Goal: Transaction & Acquisition: Obtain resource

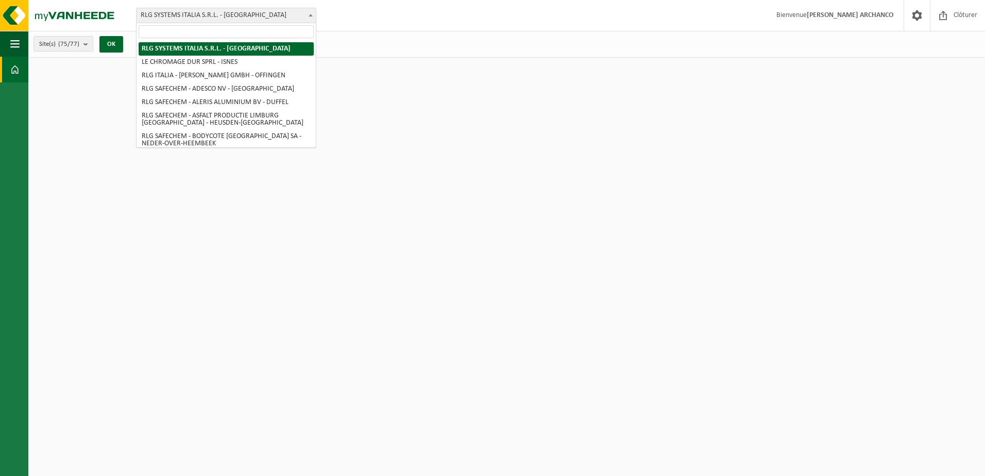
click at [204, 19] on span "RLG SYSTEMS ITALIA S.R.L. - [GEOGRAPHIC_DATA]" at bounding box center [226, 15] width 179 height 14
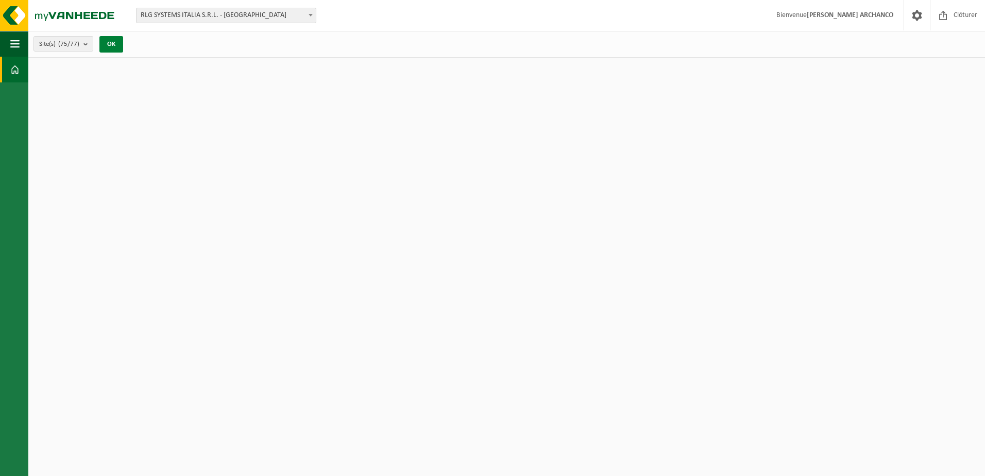
click at [113, 42] on button "OK" at bounding box center [111, 44] width 24 height 16
click at [12, 45] on span "button" at bounding box center [14, 44] width 9 height 26
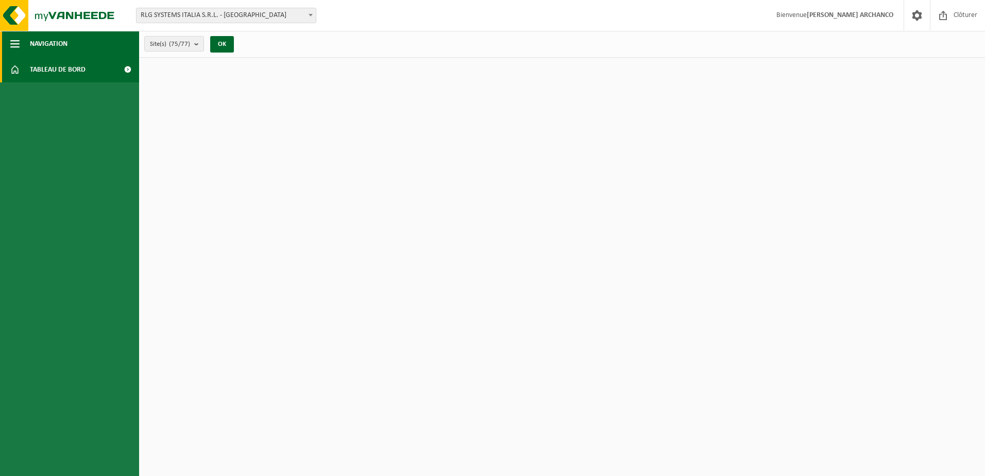
click at [12, 45] on span "button" at bounding box center [14, 44] width 9 height 26
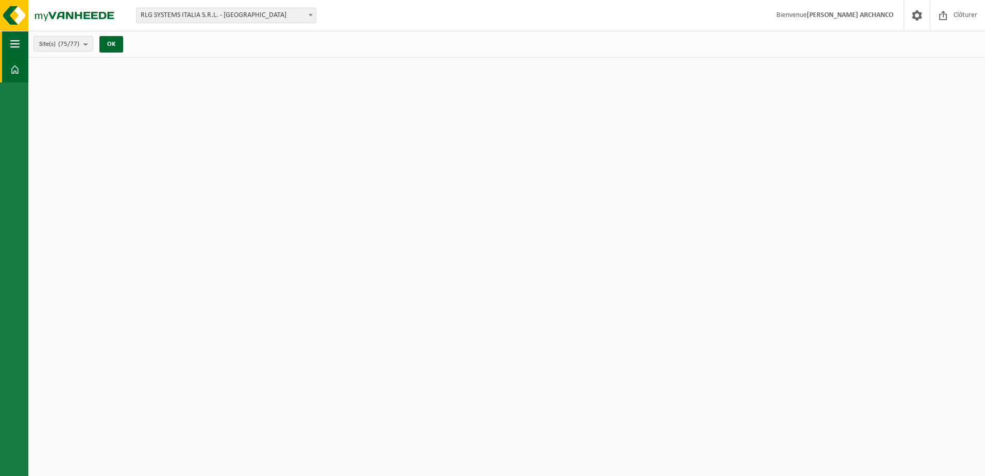
click at [13, 47] on span "button" at bounding box center [14, 44] width 9 height 26
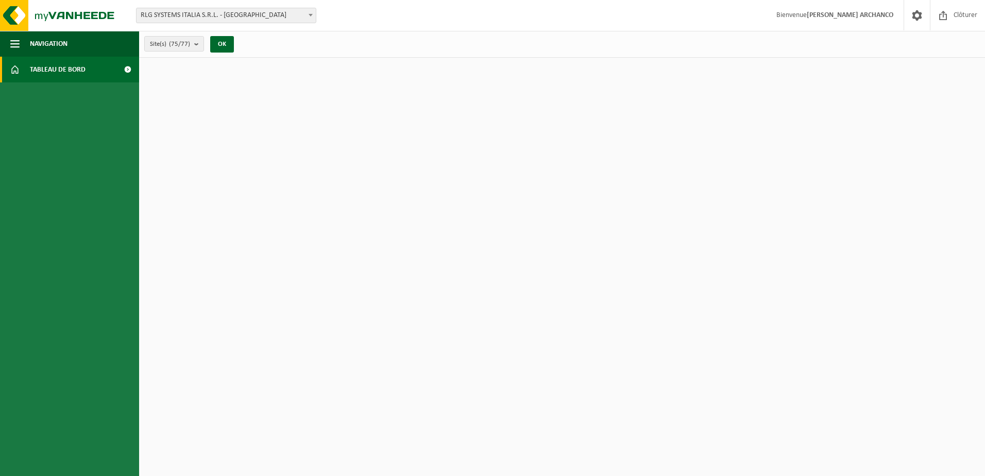
click at [25, 69] on link "Tableau de bord" at bounding box center [69, 70] width 139 height 26
click at [258, 15] on span "RLG SYSTEMS ITALIA S.R.L. - [GEOGRAPHIC_DATA]" at bounding box center [226, 15] width 179 height 14
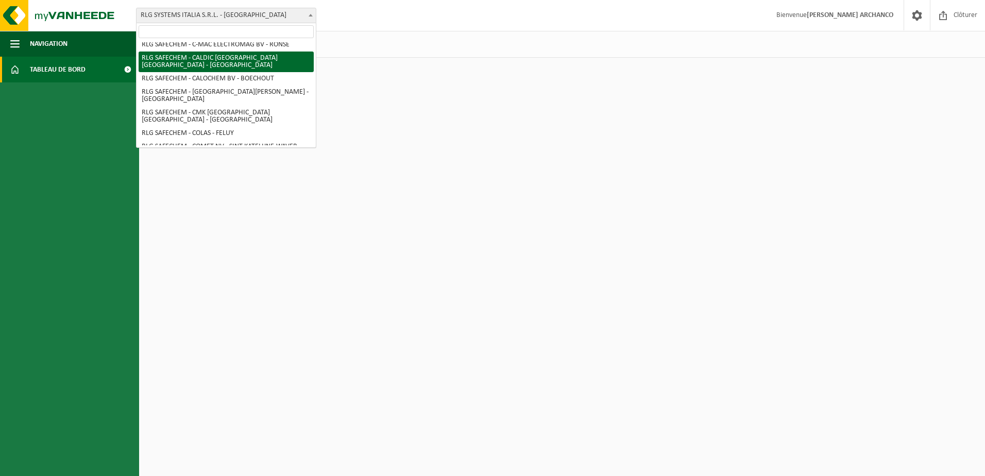
scroll to position [155, 0]
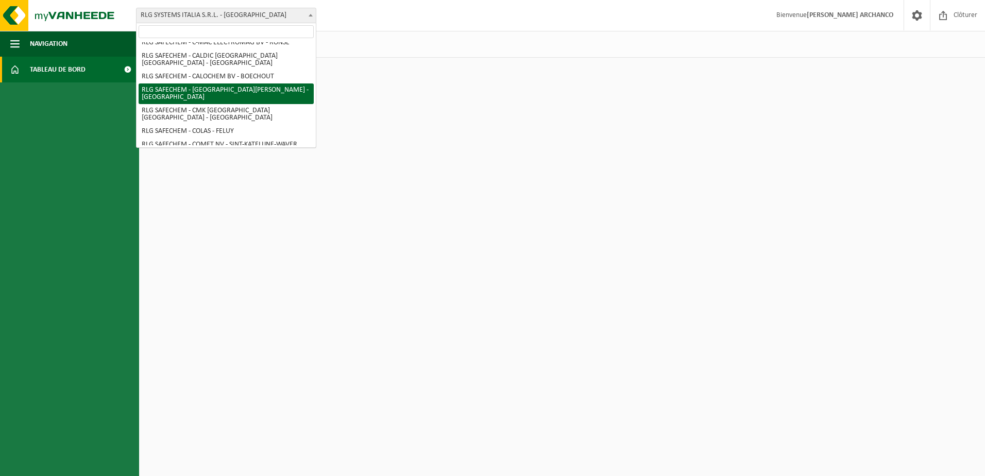
select select "32744"
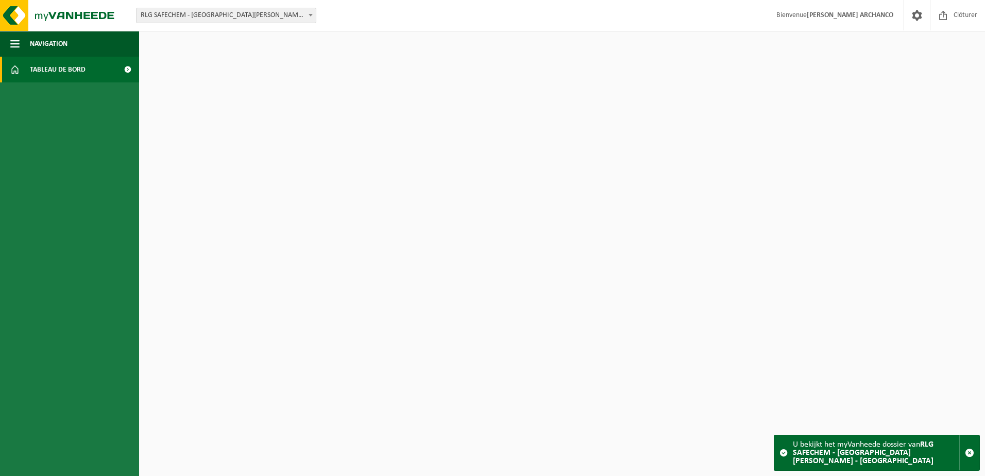
click at [64, 74] on span "Tableau de bord" at bounding box center [58, 70] width 56 height 26
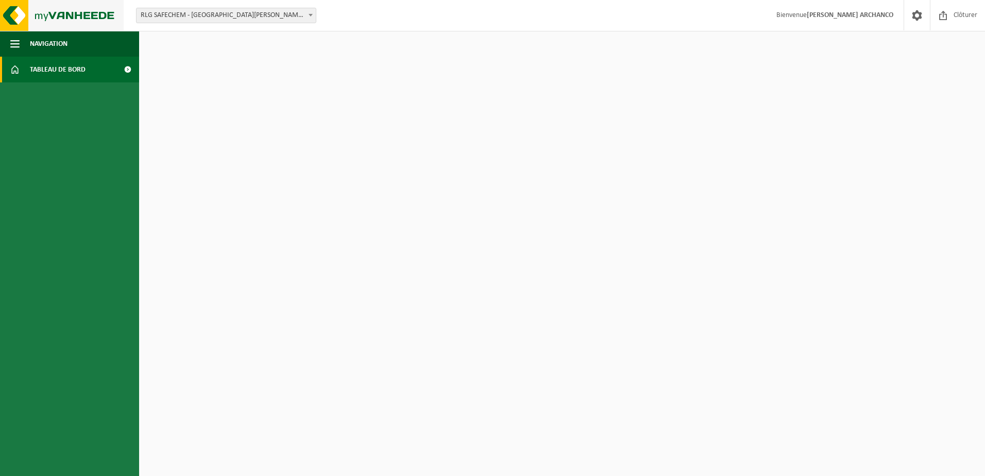
click at [68, 16] on img at bounding box center [62, 15] width 124 height 31
click at [21, 42] on button "Navigation" at bounding box center [69, 44] width 139 height 26
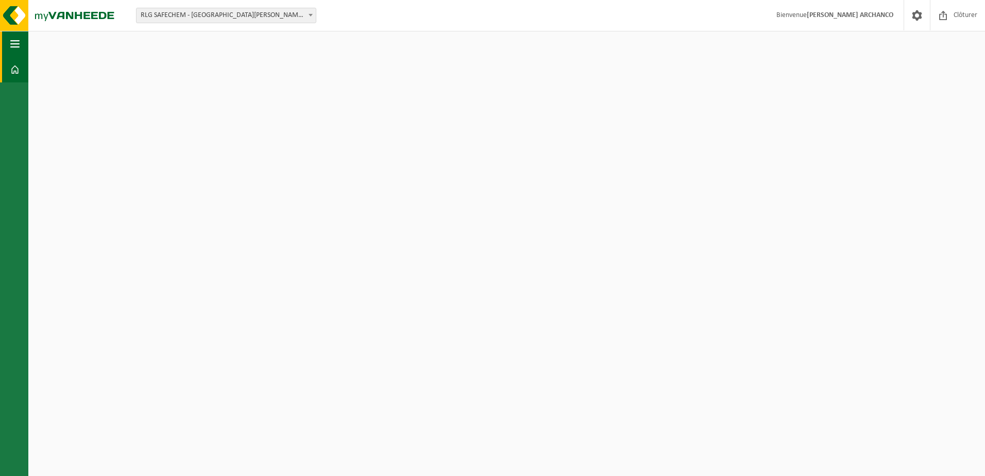
click at [21, 42] on button "Navigation" at bounding box center [14, 44] width 28 height 26
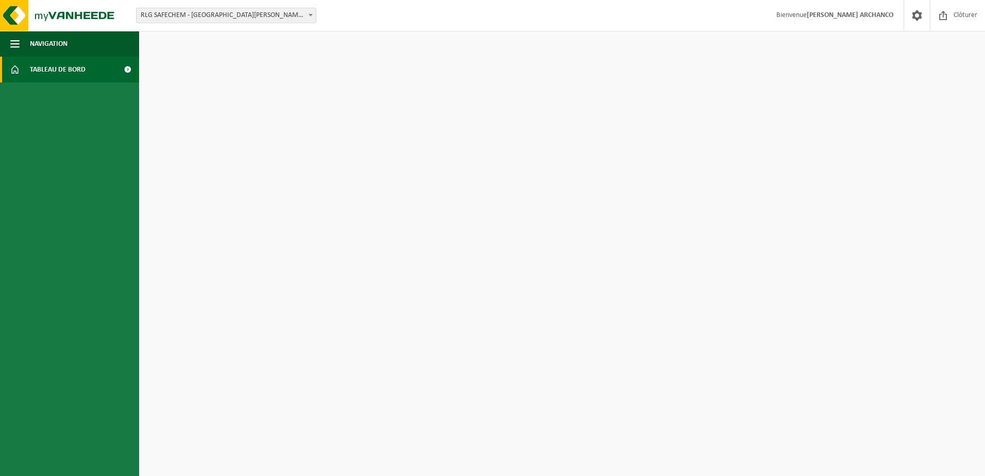
click at [54, 64] on span "Tableau de bord" at bounding box center [58, 70] width 56 height 26
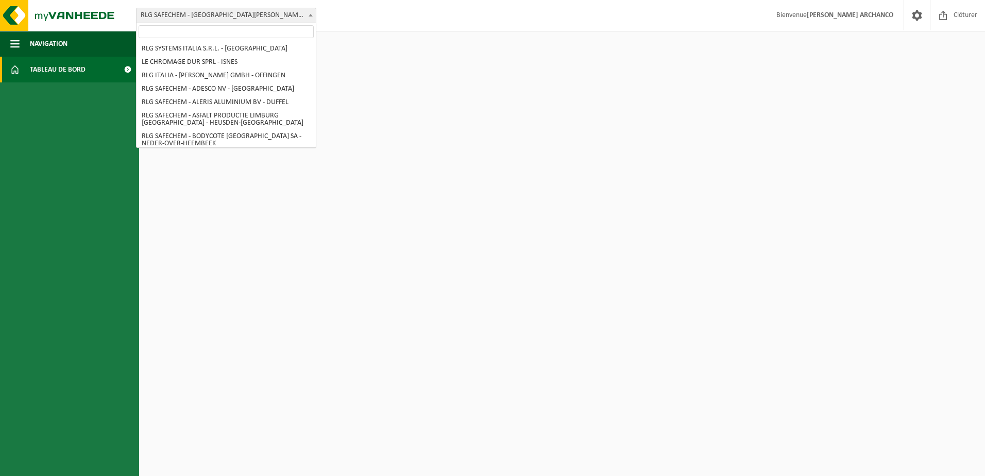
click at [315, 18] on span at bounding box center [311, 14] width 10 height 13
select select "32720"
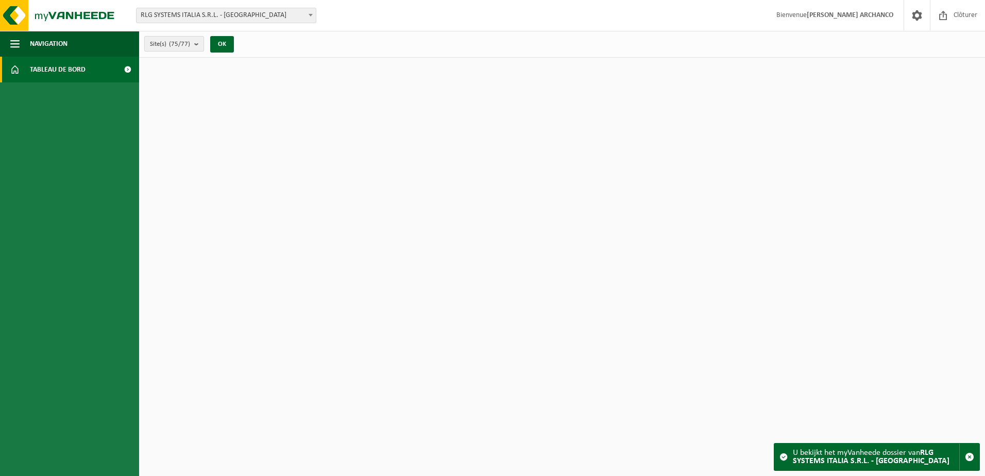
click at [190, 39] on span "Site(s) (75/77)" at bounding box center [170, 44] width 40 height 15
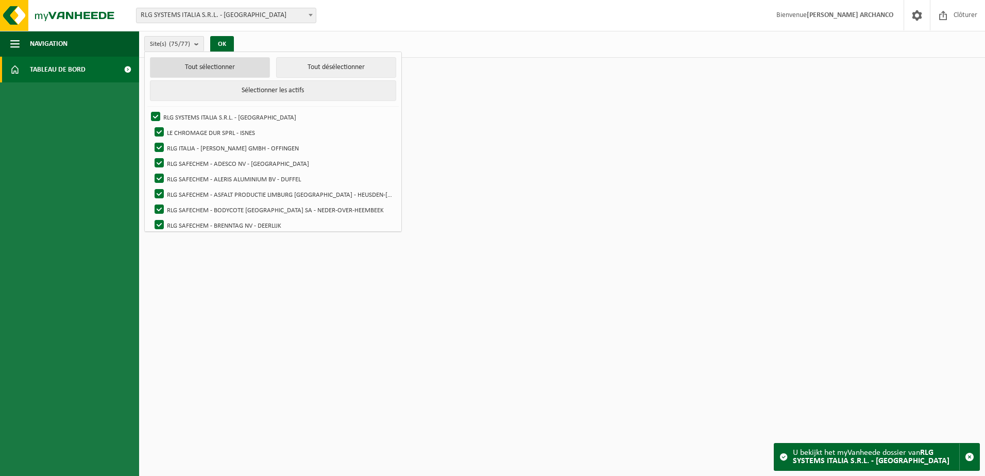
click at [193, 70] on button "Tout sélectionner" at bounding box center [210, 67] width 120 height 21
checkbox input "true"
click at [220, 43] on button "OK" at bounding box center [222, 44] width 24 height 16
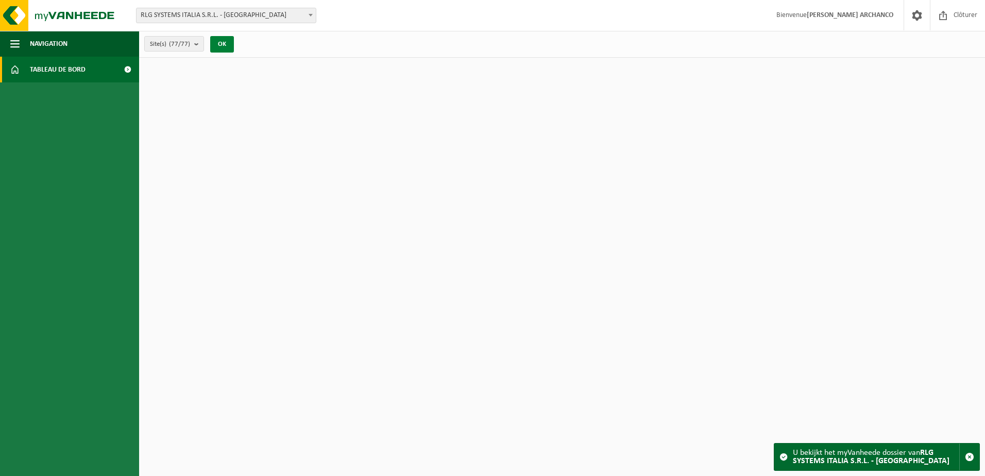
click at [220, 43] on button "OK" at bounding box center [222, 44] width 24 height 16
click at [130, 72] on span at bounding box center [127, 70] width 23 height 26
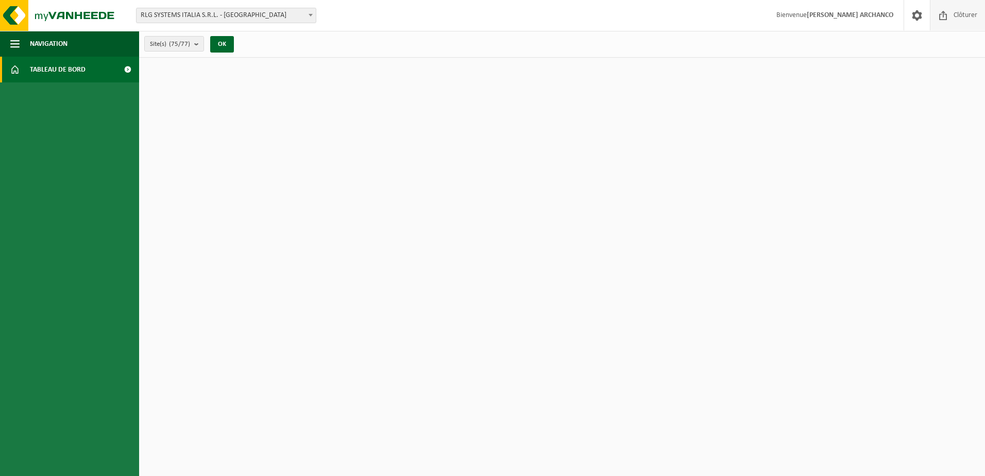
click at [949, 16] on span at bounding box center [943, 15] width 15 height 30
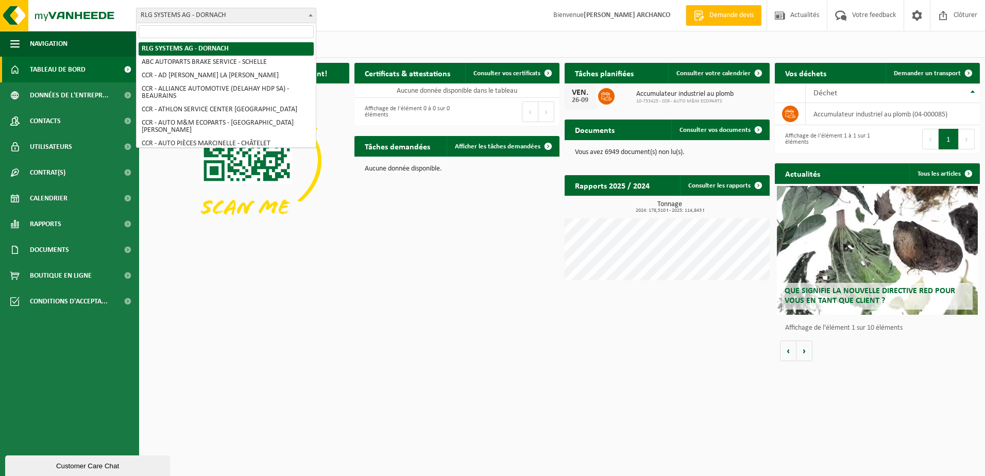
click at [243, 11] on span "RLG SYSTEMS AG - DORNACH" at bounding box center [226, 15] width 179 height 14
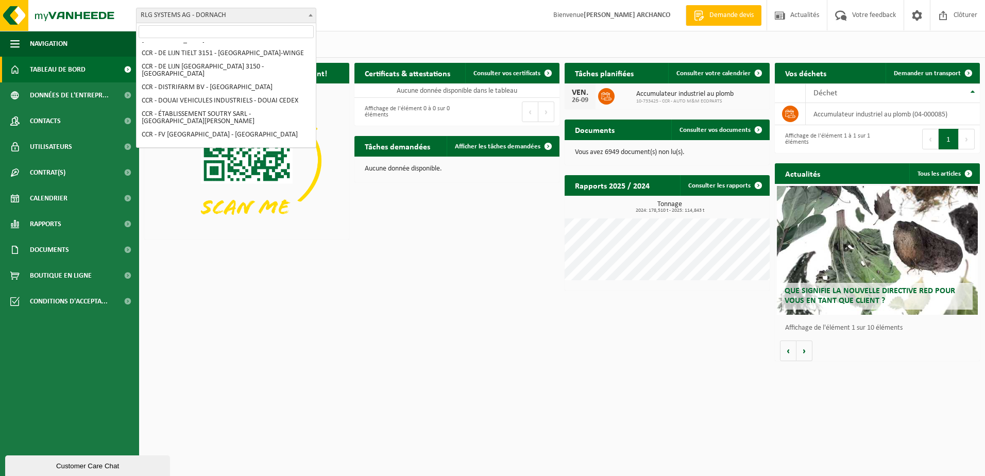
scroll to position [206, 0]
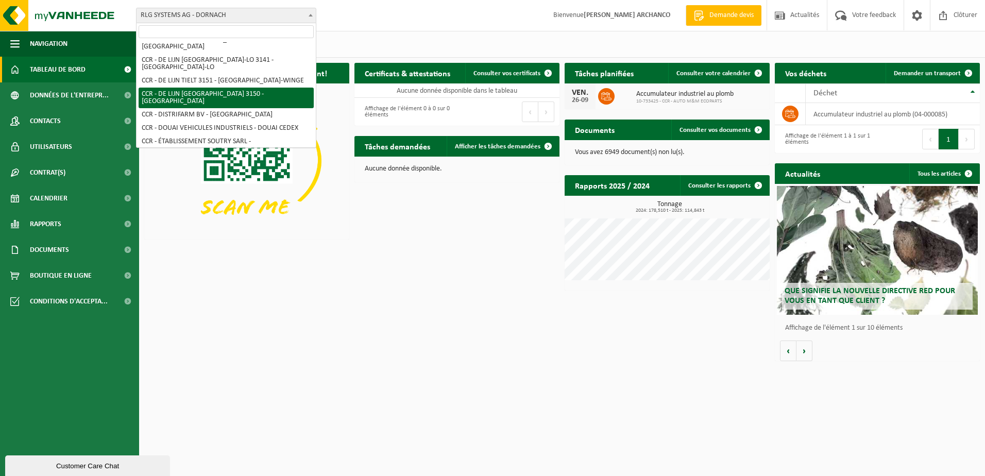
select select "32527"
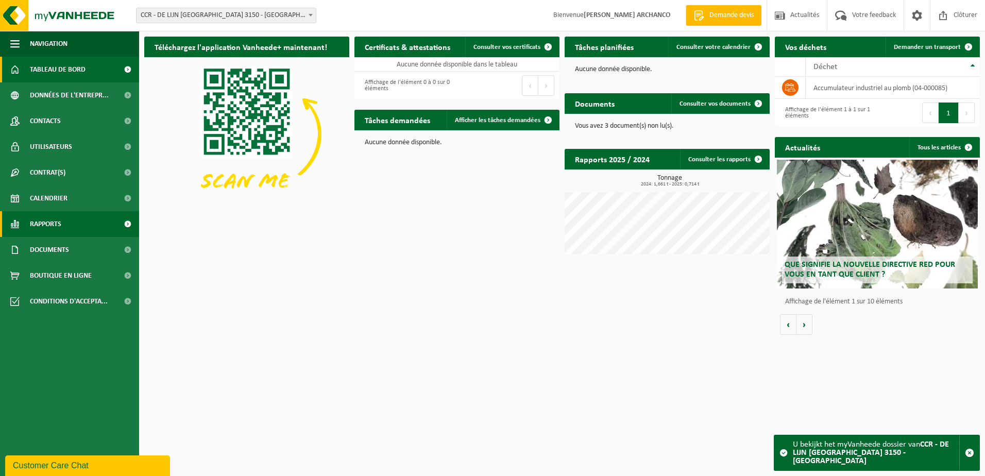
click at [72, 222] on link "Rapports" at bounding box center [69, 224] width 139 height 26
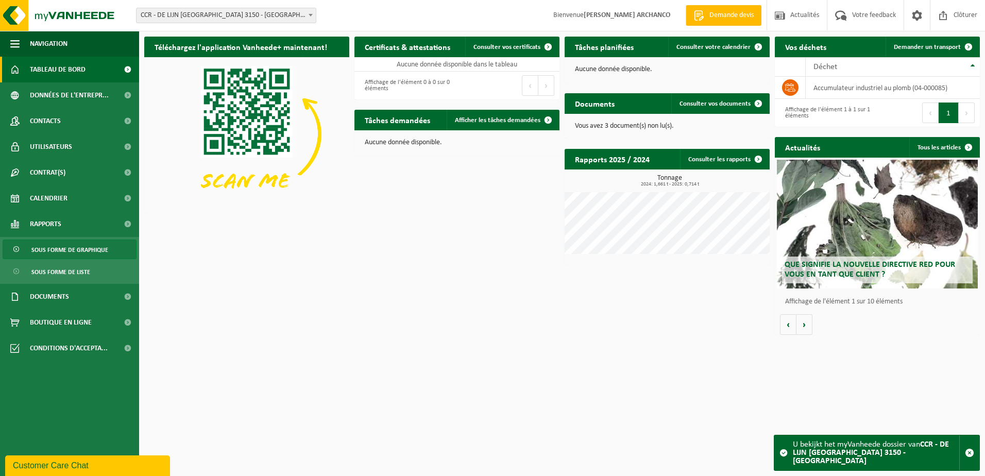
click at [74, 258] on span "Sous forme de graphique" at bounding box center [69, 250] width 77 height 20
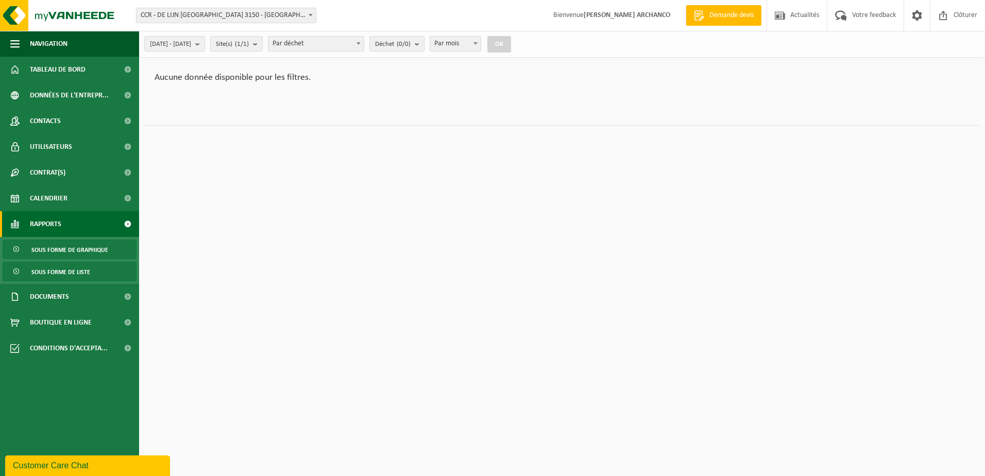
click at [69, 274] on span "Sous forme de liste" at bounding box center [60, 272] width 59 height 20
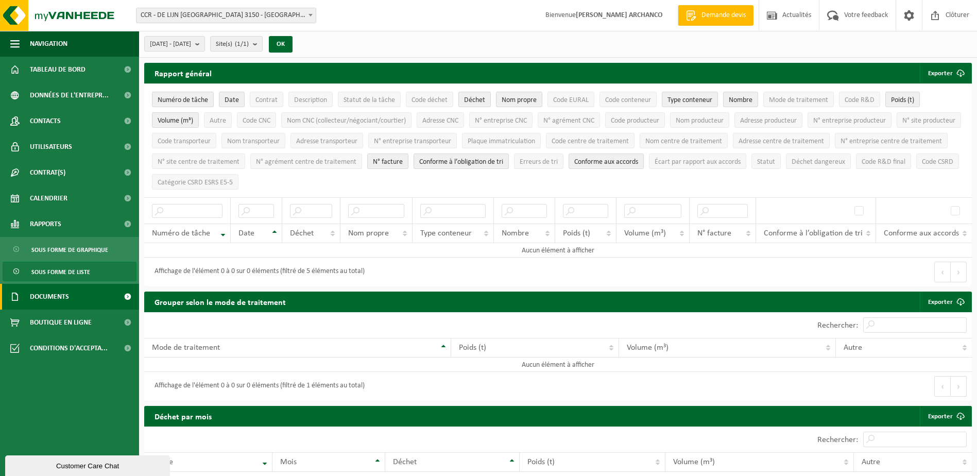
click at [60, 299] on span "Documents" at bounding box center [49, 297] width 39 height 26
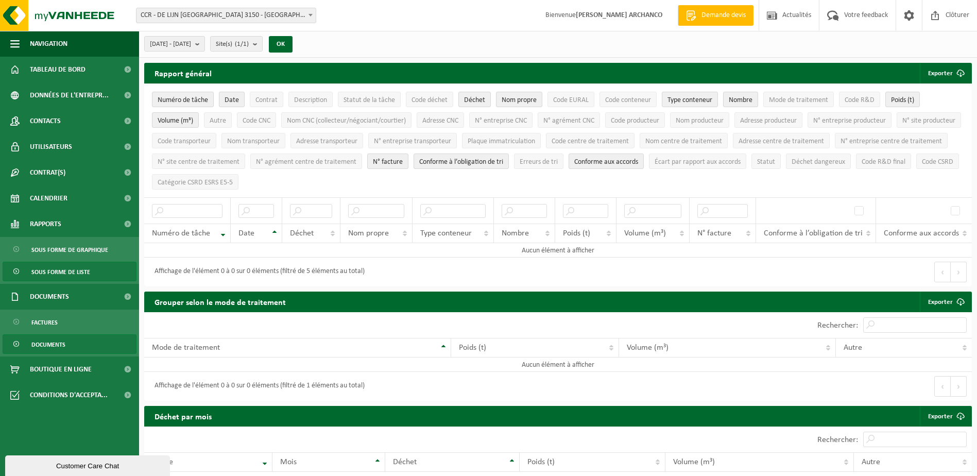
click at [51, 343] on span "Documents" at bounding box center [48, 345] width 34 height 20
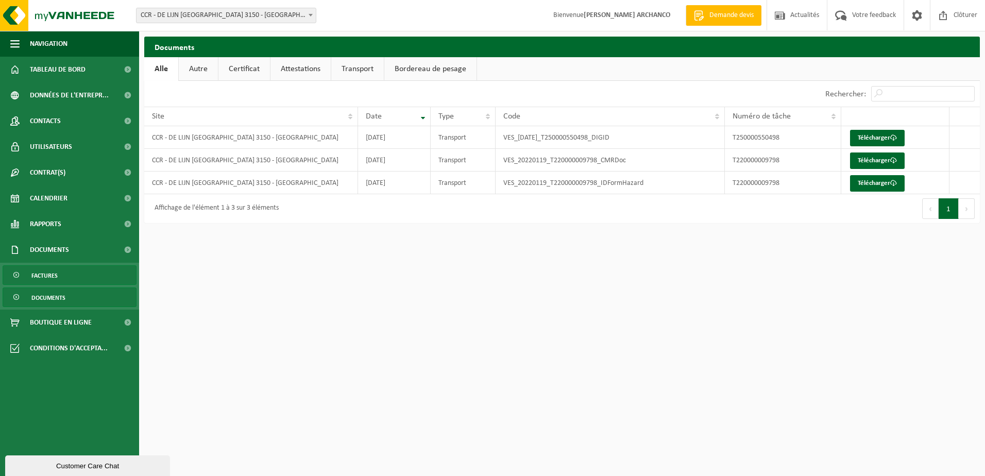
click at [49, 277] on span "Factures" at bounding box center [44, 276] width 26 height 20
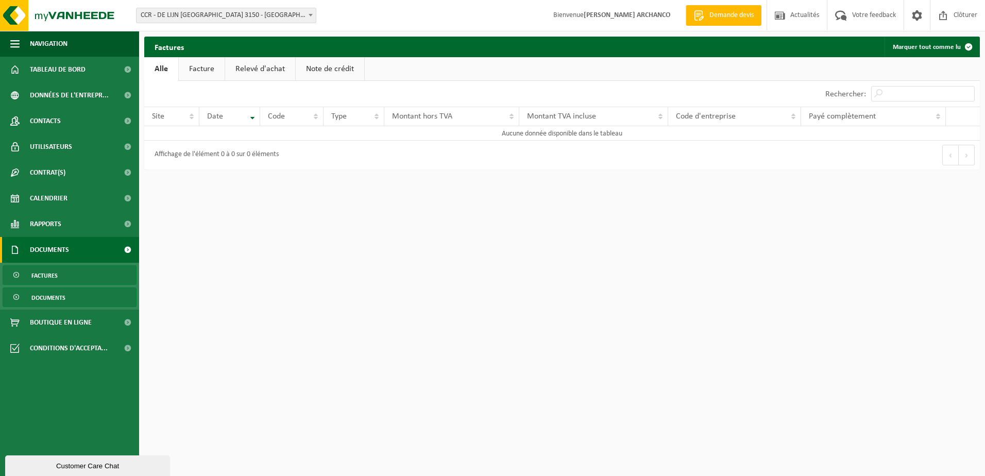
click at [48, 296] on span "Documents" at bounding box center [48, 298] width 34 height 20
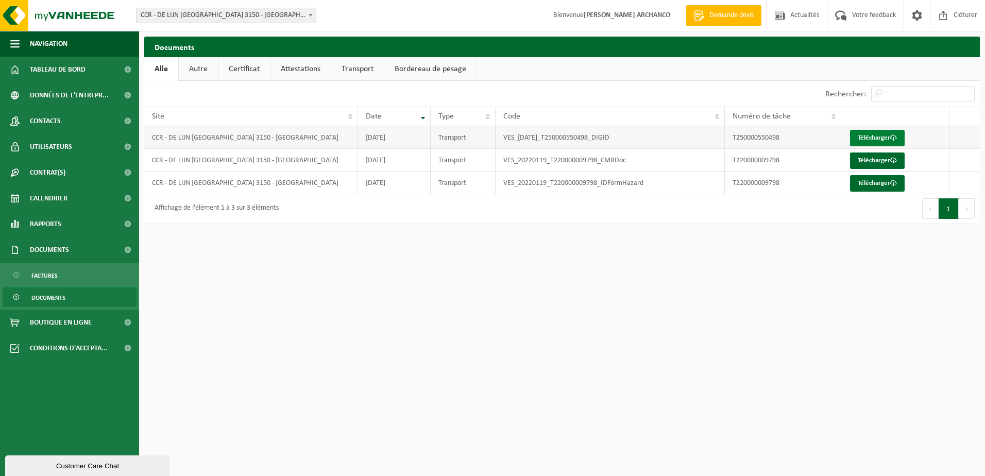
click at [875, 136] on link "Télécharger" at bounding box center [877, 138] width 55 height 16
click at [77, 224] on link "Rapports" at bounding box center [69, 224] width 139 height 26
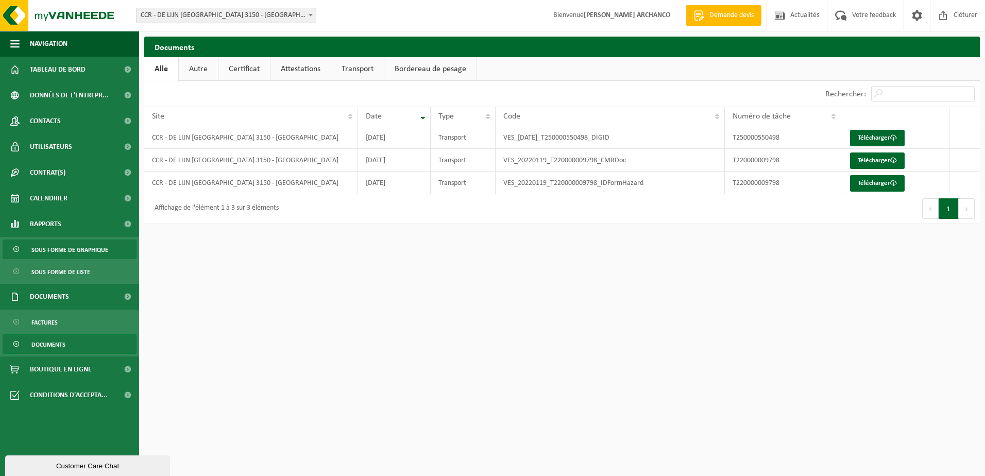
click at [77, 246] on span "Sous forme de graphique" at bounding box center [69, 250] width 77 height 20
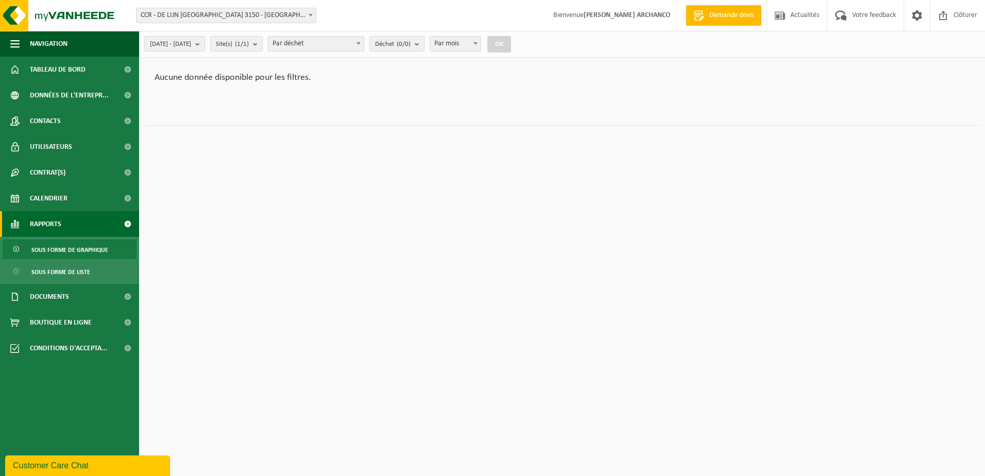
click at [189, 40] on span "2025-04-01 - 2025-09-25" at bounding box center [170, 44] width 41 height 15
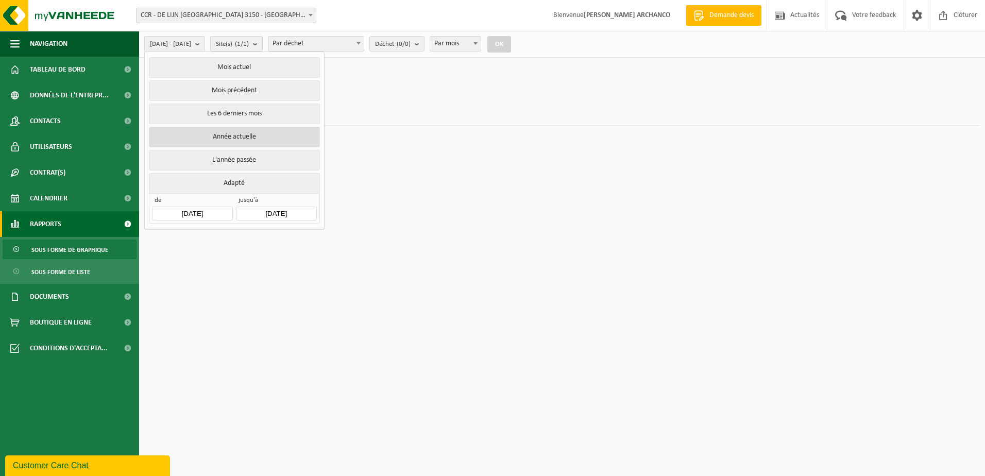
click at [228, 139] on button "Année actuelle" at bounding box center [234, 137] width 171 height 21
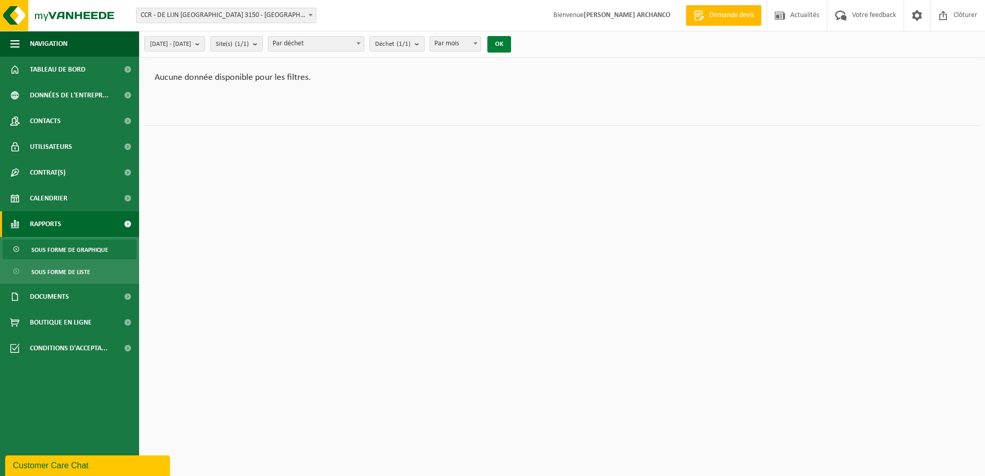
click at [511, 46] on button "OK" at bounding box center [499, 44] width 24 height 16
click at [209, 73] on link "Poids (t) (0,714 t)" at bounding box center [180, 75] width 72 height 24
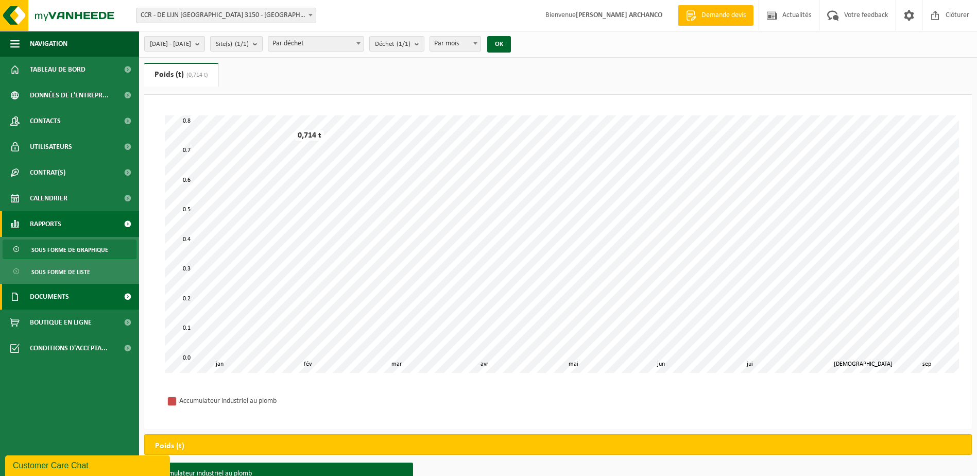
click at [71, 298] on link "Documents" at bounding box center [69, 297] width 139 height 26
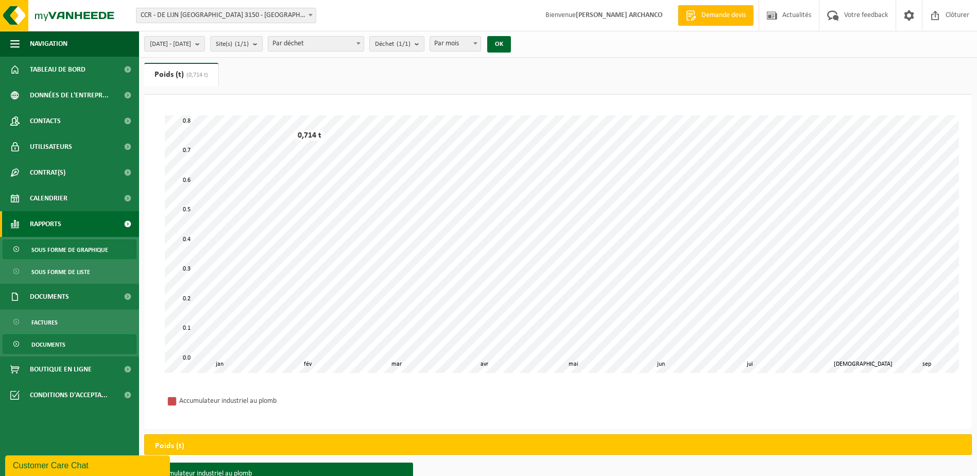
click at [62, 343] on span "Documents" at bounding box center [48, 345] width 34 height 20
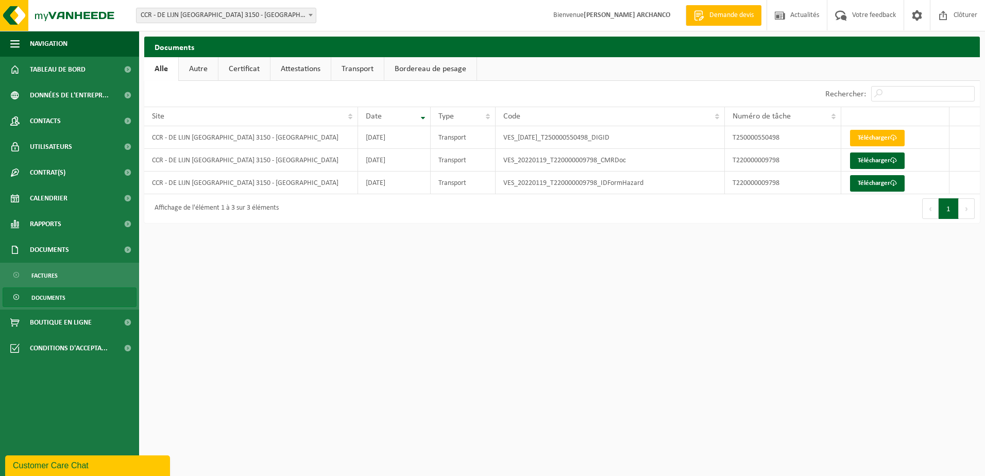
click at [296, 15] on span "CCR - DE LIJN [GEOGRAPHIC_DATA] 3150 - [GEOGRAPHIC_DATA]" at bounding box center [226, 15] width 179 height 14
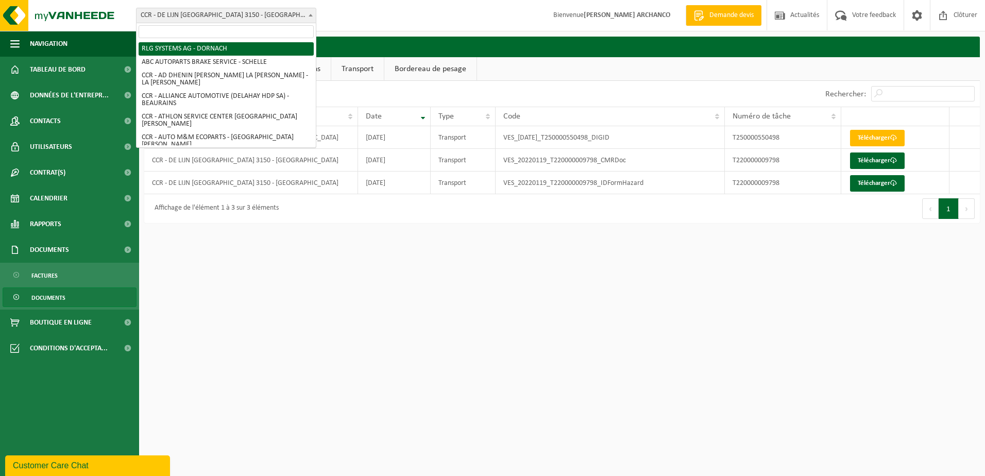
select select "21327"
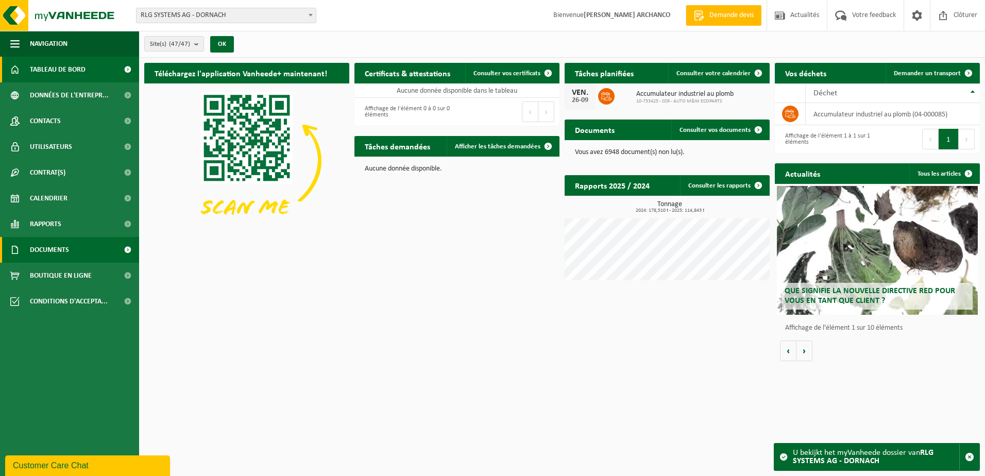
click at [72, 250] on link "Documents" at bounding box center [69, 250] width 139 height 26
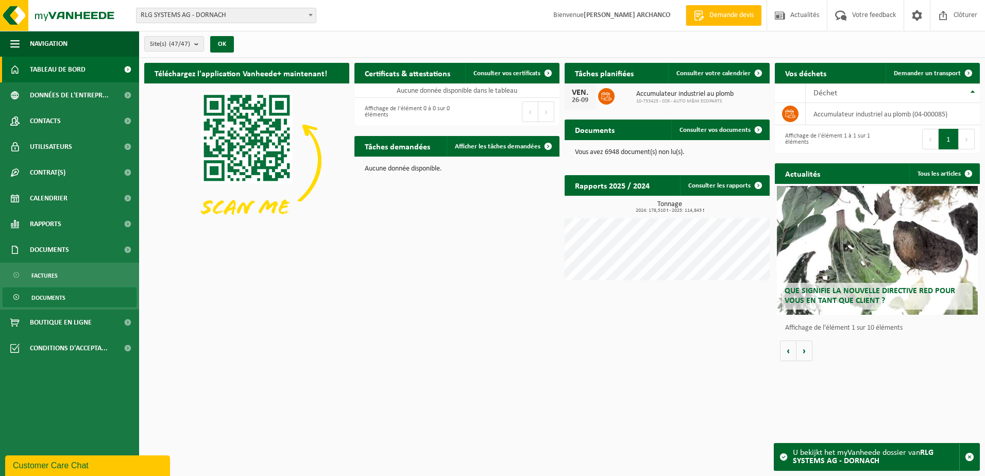
click at [62, 300] on span "Documents" at bounding box center [48, 298] width 34 height 20
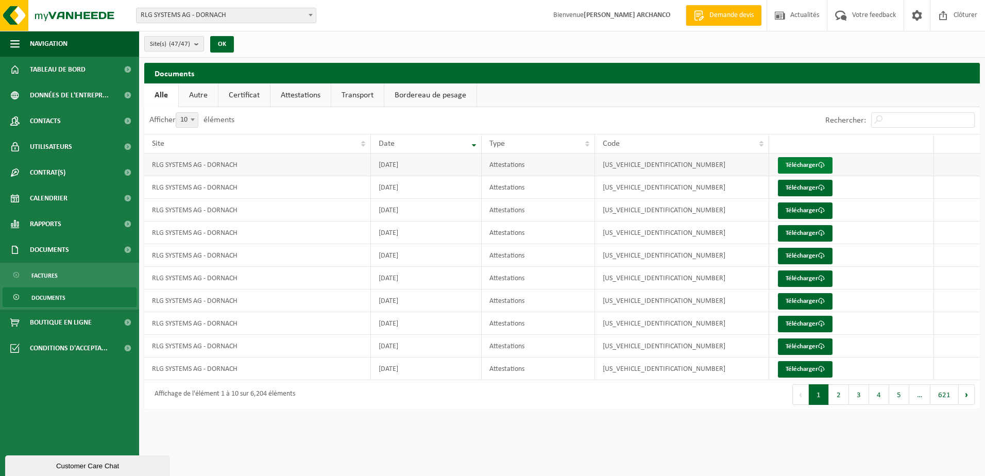
click at [790, 168] on link "Télécharger" at bounding box center [805, 165] width 55 height 16
click at [800, 184] on link "Télécharger" at bounding box center [805, 188] width 55 height 16
click at [801, 210] on link "Télécharger" at bounding box center [805, 211] width 55 height 16
